Goal: Transaction & Acquisition: Purchase product/service

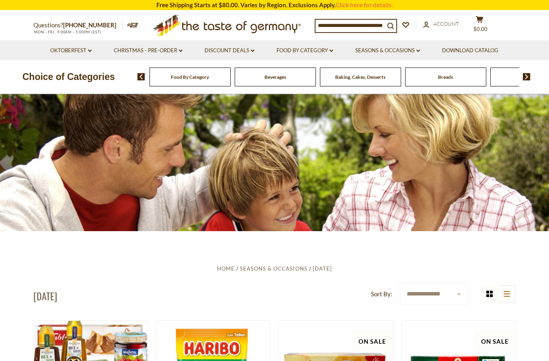
click at [312, 51] on link "Food By Category dropdown_arrow" at bounding box center [305, 50] width 57 height 9
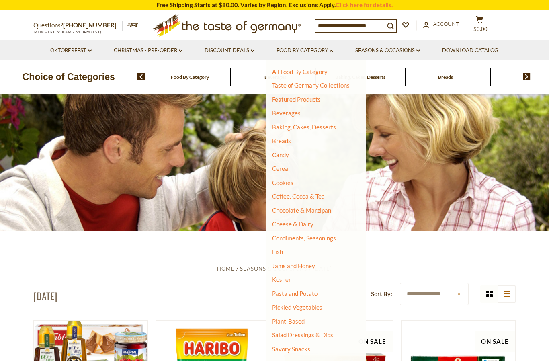
click at [316, 74] on link "All Food By Category" at bounding box center [299, 71] width 55 height 7
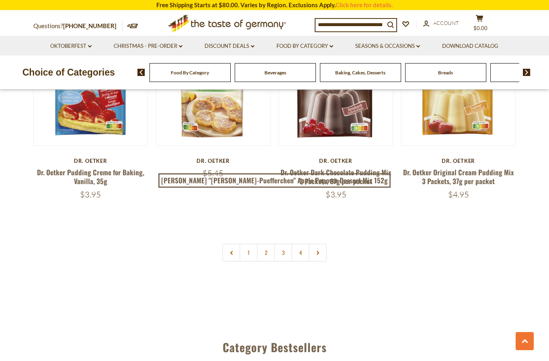
scroll to position [1742, 0]
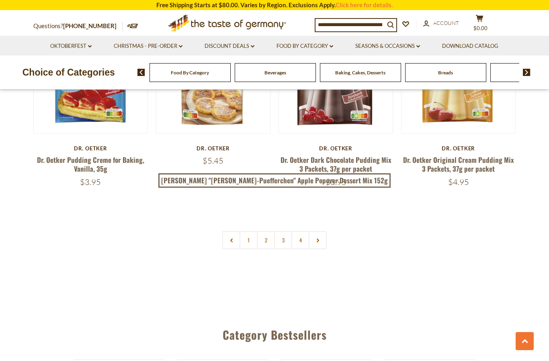
click at [247, 231] on link "1" at bounding box center [249, 240] width 18 height 18
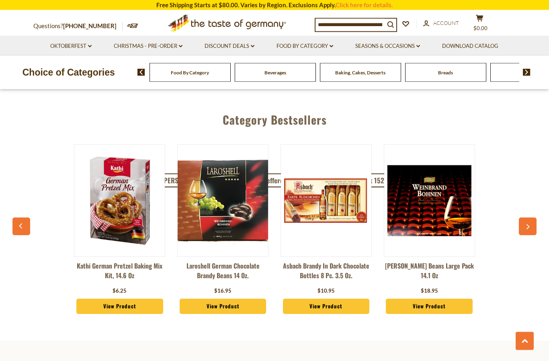
scroll to position [1957, 0]
click at [438, 209] on img at bounding box center [429, 200] width 90 height 90
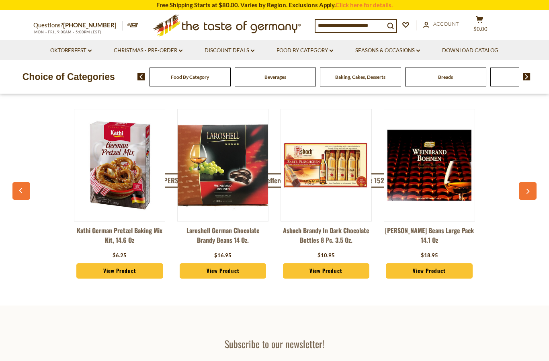
click at [204, 144] on img at bounding box center [223, 165] width 90 height 90
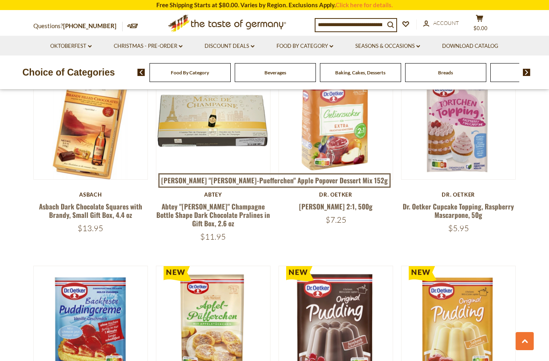
scroll to position [1490, 0]
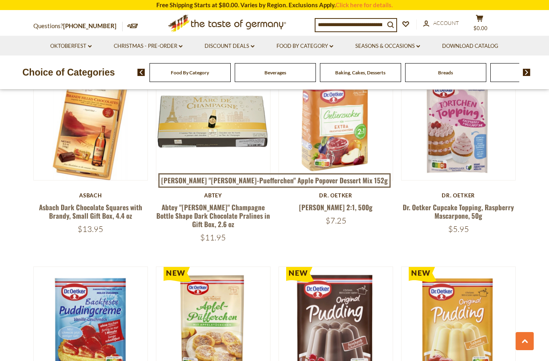
click at [387, 19] on button "search_icon" at bounding box center [391, 24] width 12 height 11
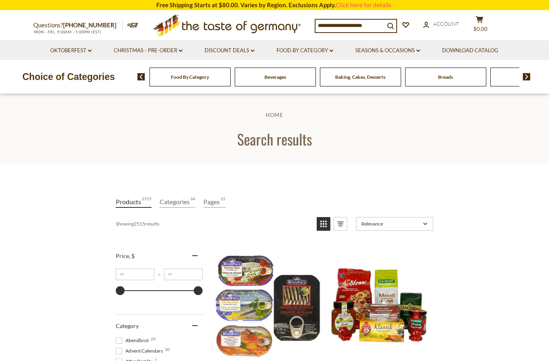
click at [391, 27] on icon "search_icon" at bounding box center [390, 26] width 7 height 7
click at [394, 27] on icon "search_icon" at bounding box center [390, 26] width 7 height 7
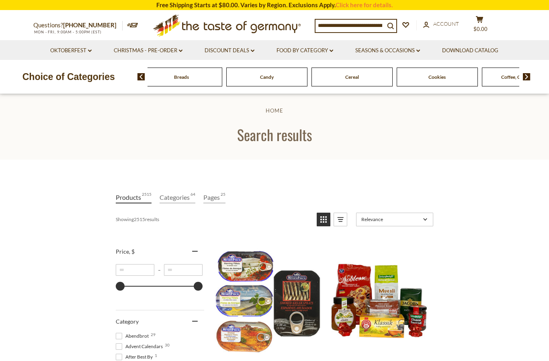
click at [121, 77] on span "Baking, Cakes, Desserts" at bounding box center [96, 77] width 50 height 6
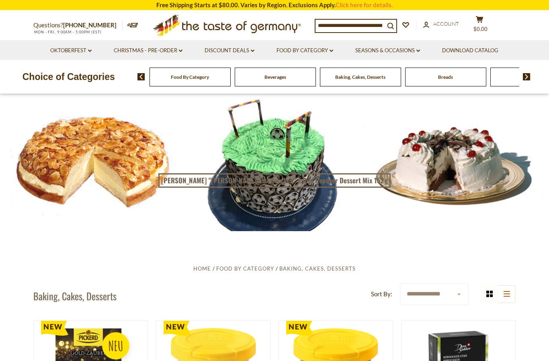
click at [317, 51] on link "Food By Category dropdown_arrow" at bounding box center [305, 50] width 57 height 9
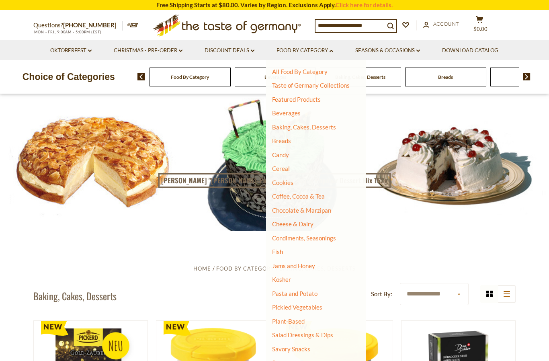
click at [323, 70] on link "All Food By Category" at bounding box center [299, 71] width 55 height 7
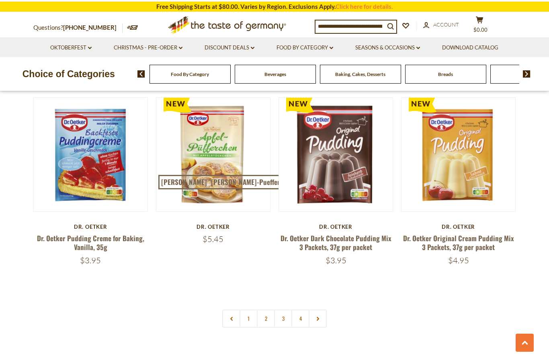
scroll to position [1635, 0]
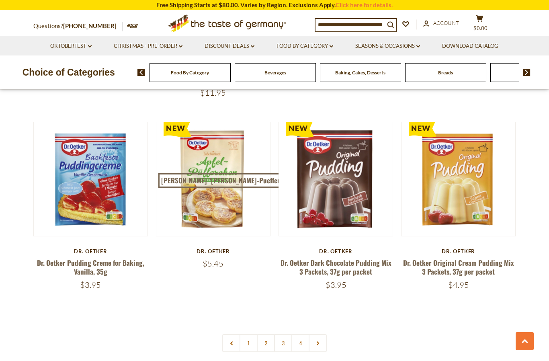
click at [267, 334] on link "2" at bounding box center [266, 343] width 18 height 18
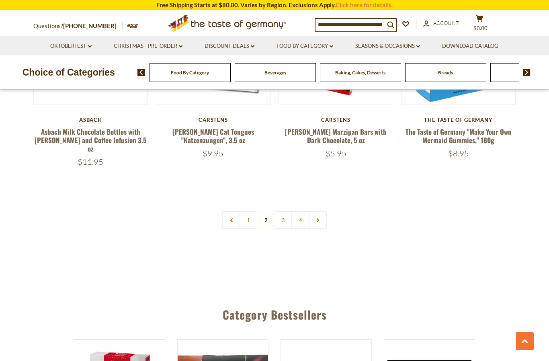
scroll to position [1775, 0]
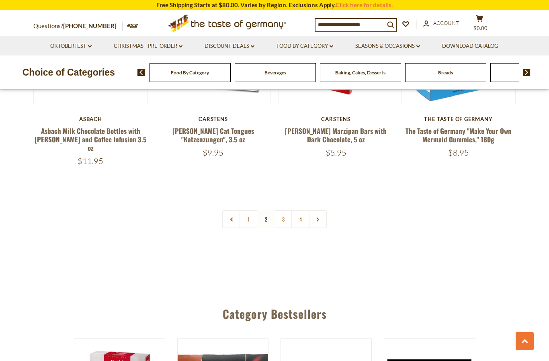
click at [288, 210] on link "3" at bounding box center [283, 219] width 18 height 18
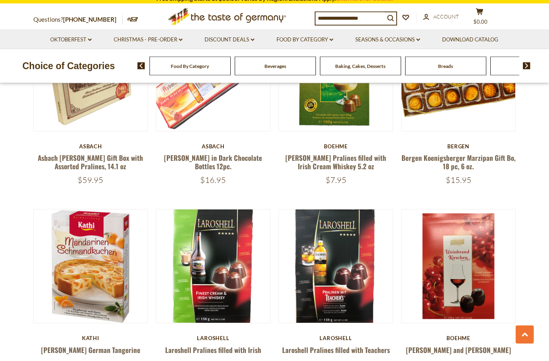
scroll to position [519, 0]
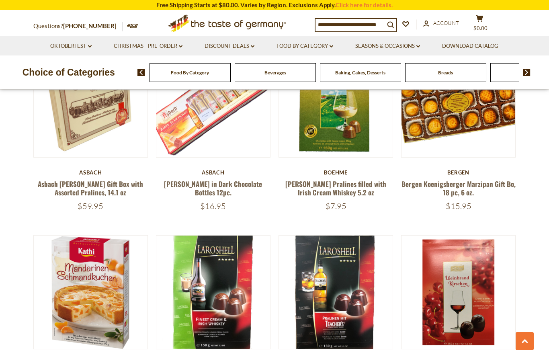
click at [209, 179] on link "[PERSON_NAME] in Dark Chocolate Bottles 12pc." at bounding box center [213, 188] width 98 height 18
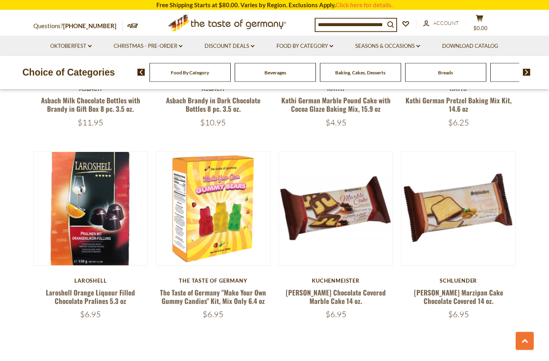
scroll to position [1579, 0]
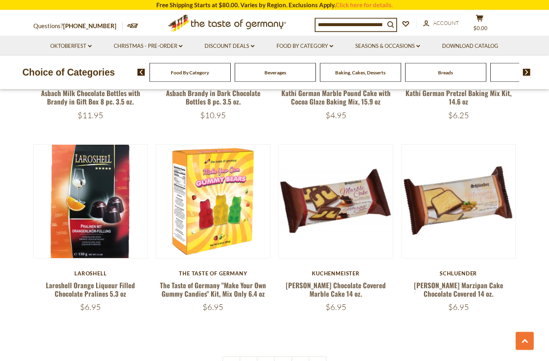
scroll to position [1591, 0]
click at [303, 358] on link "4" at bounding box center [300, 365] width 18 height 18
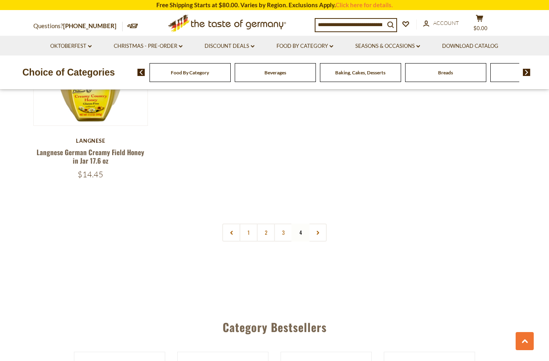
scroll to position [1149, 0]
click at [317, 230] on icon at bounding box center [317, 232] width 5 height 4
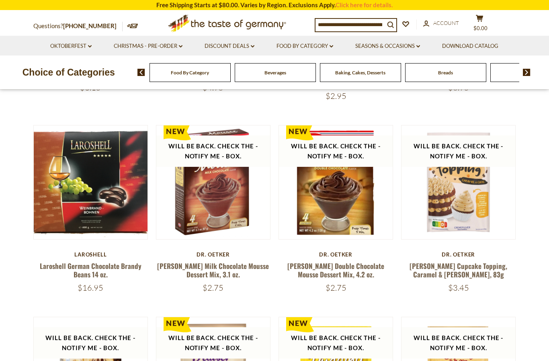
scroll to position [254, 0]
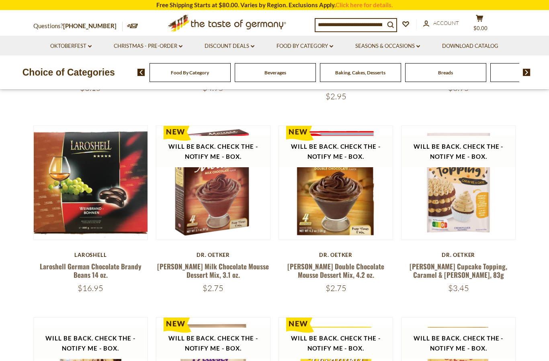
click at [389, 27] on button "search_icon" at bounding box center [391, 24] width 12 height 11
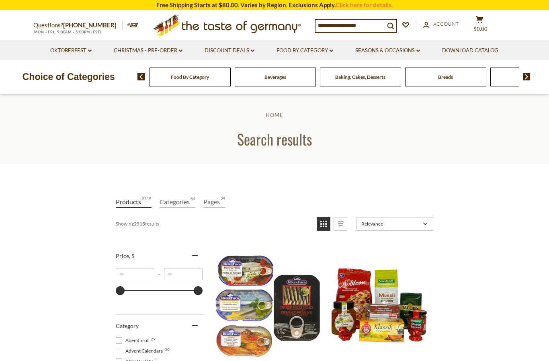
click at [355, 27] on input at bounding box center [349, 25] width 69 height 11
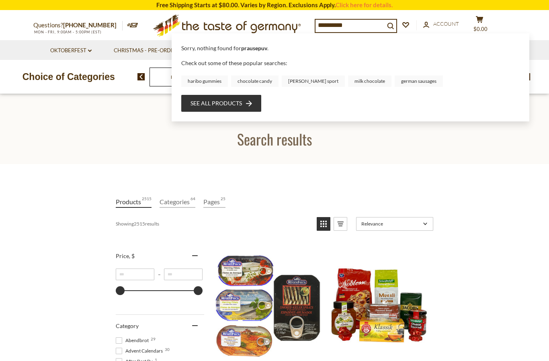
type input "**********"
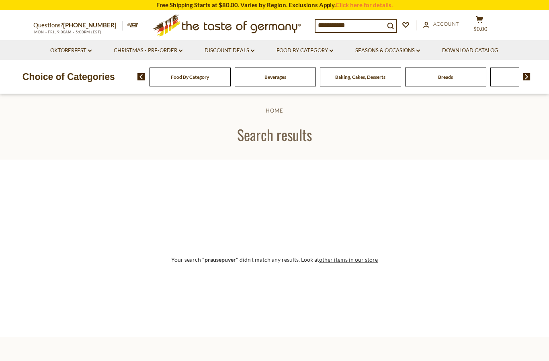
click at [356, 31] on input "**********" at bounding box center [349, 25] width 69 height 11
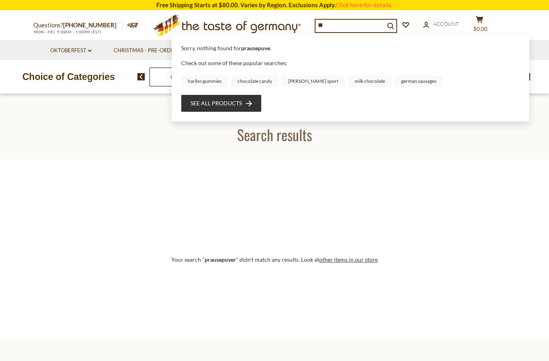
type input "*"
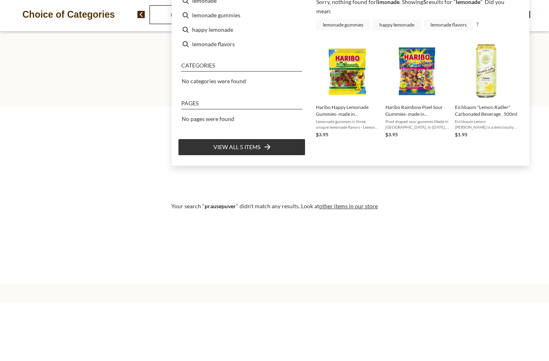
type input "********"
click at [416, 100] on img "Haribo Raimbow Pixel Sour Gummies- made in Germany, 160g" at bounding box center [417, 129] width 58 height 58
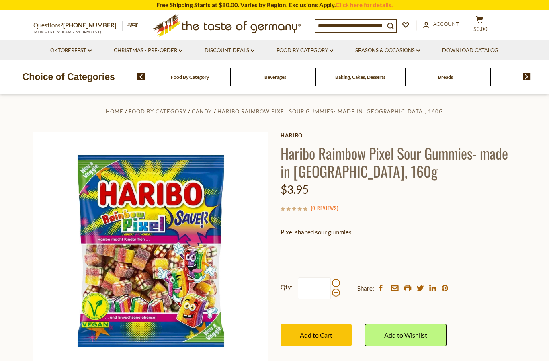
click at [381, 25] on input at bounding box center [349, 25] width 69 height 11
type input "*"
click at [394, 23] on icon "search_icon" at bounding box center [390, 26] width 7 height 7
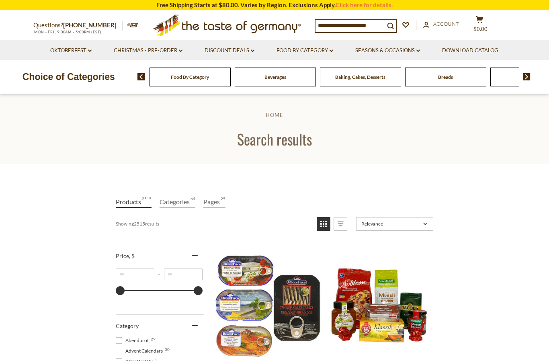
click at [381, 23] on input at bounding box center [349, 25] width 69 height 11
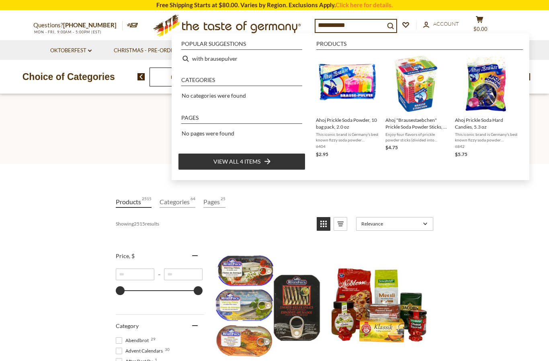
type input "**********"
